Goal: Transaction & Acquisition: Subscribe to service/newsletter

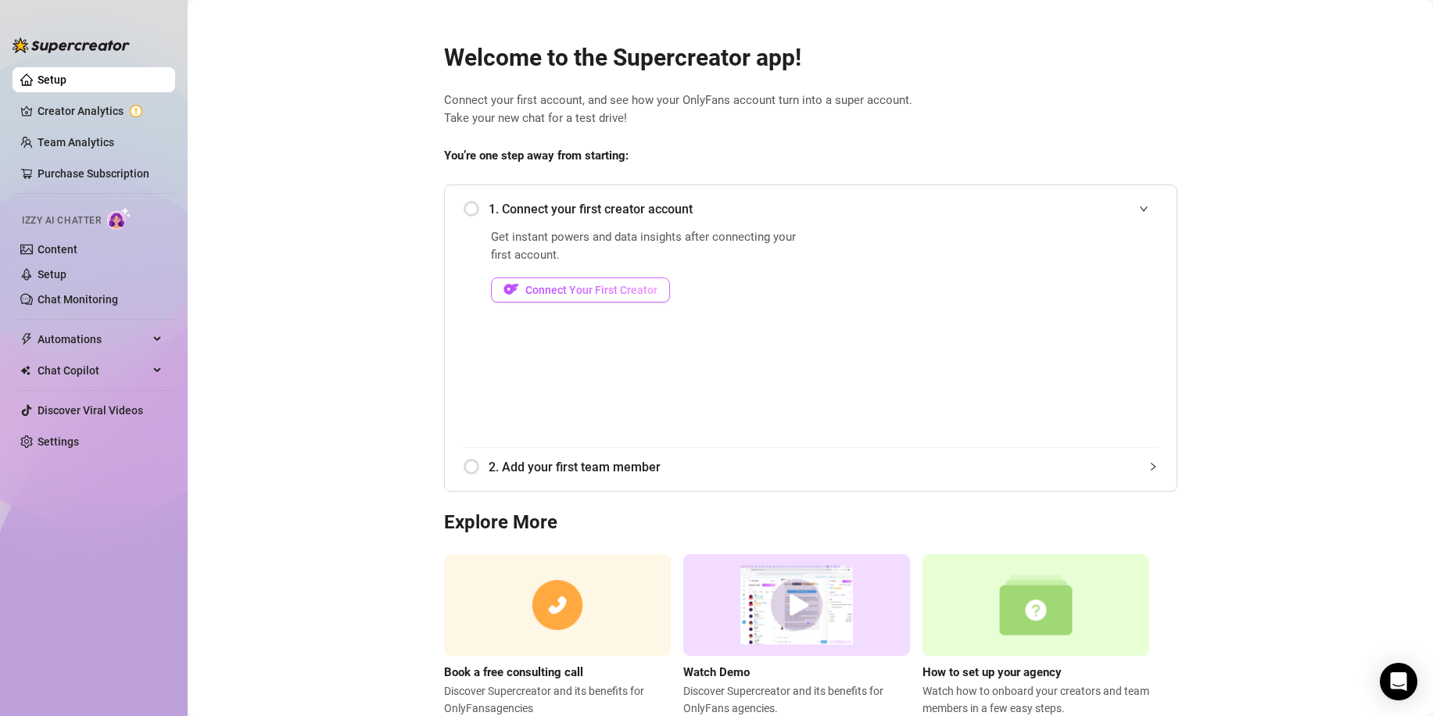
click at [571, 291] on span "Connect Your First Creator" at bounding box center [591, 290] width 132 height 13
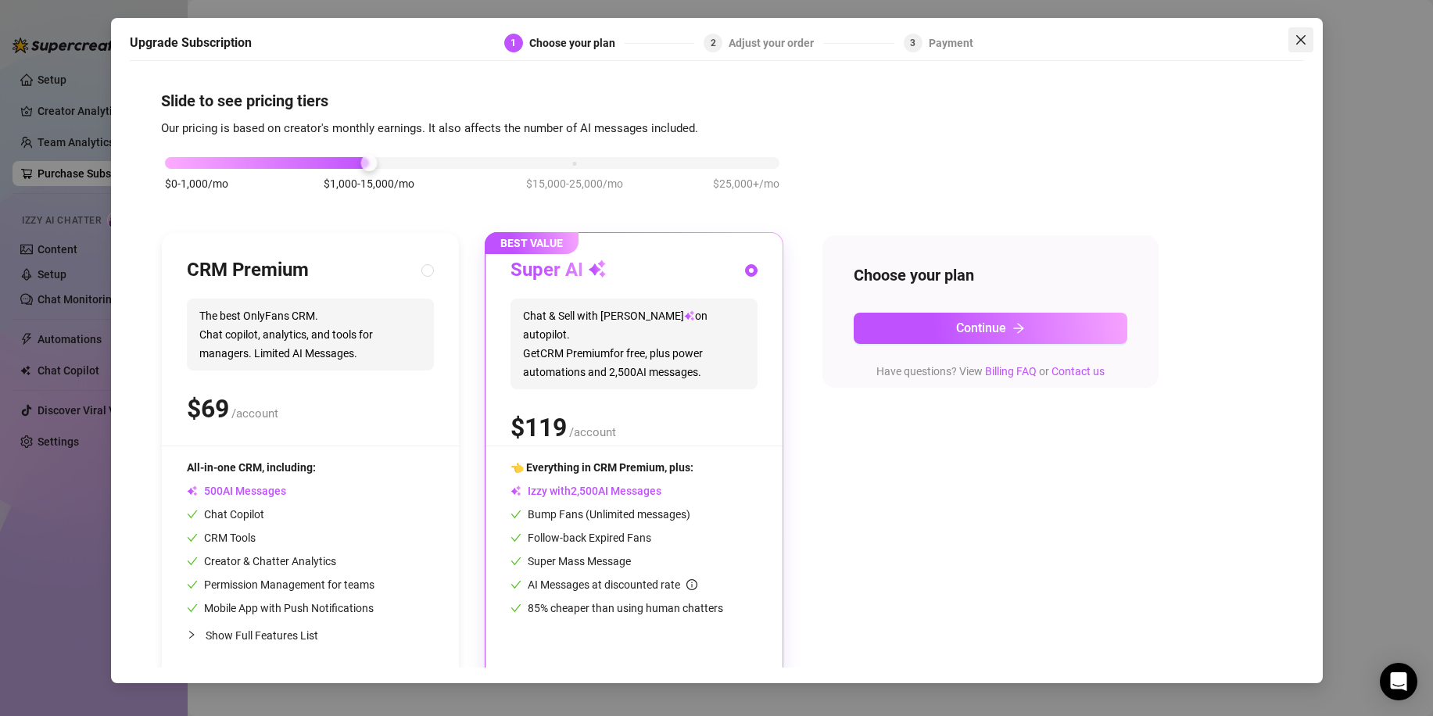
click at [1302, 42] on icon "close" at bounding box center [1301, 40] width 13 height 13
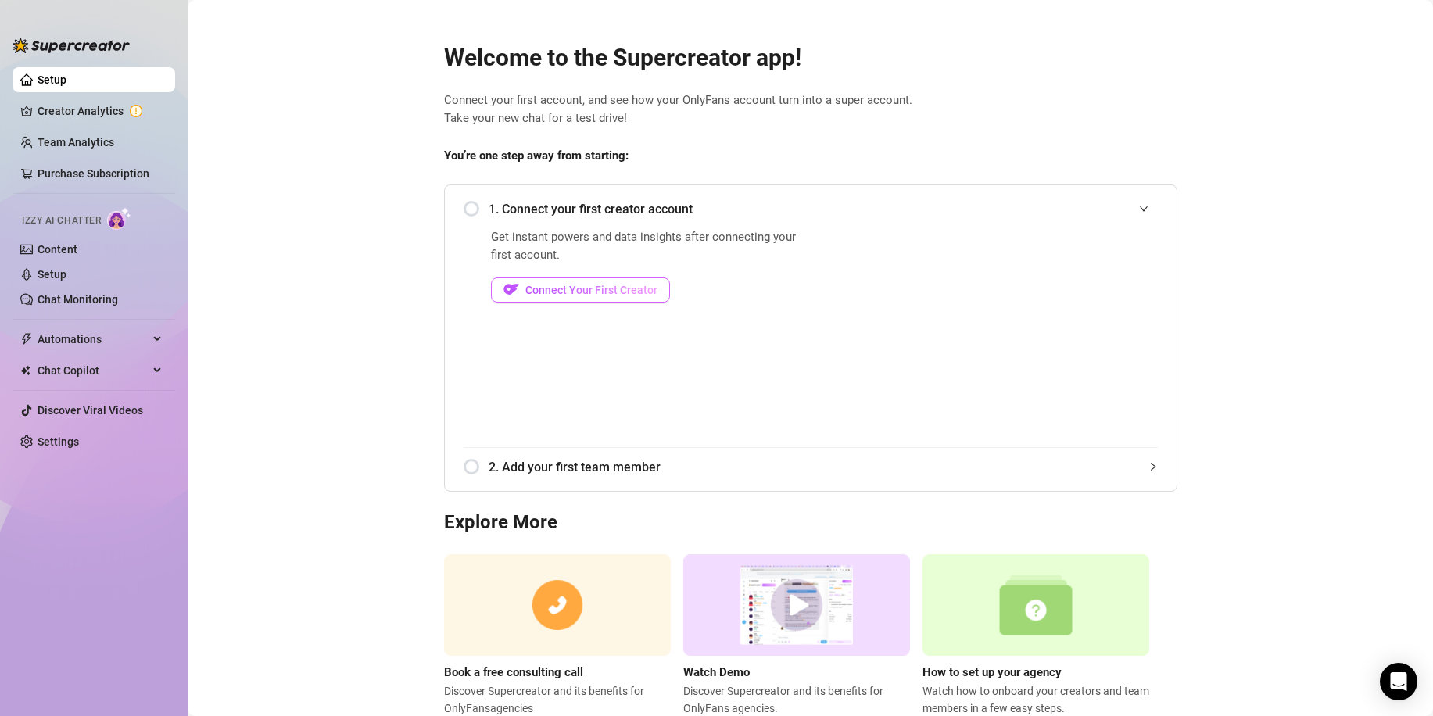
click at [592, 294] on span "Connect Your First Creator" at bounding box center [591, 290] width 132 height 13
